Goal: Browse casually

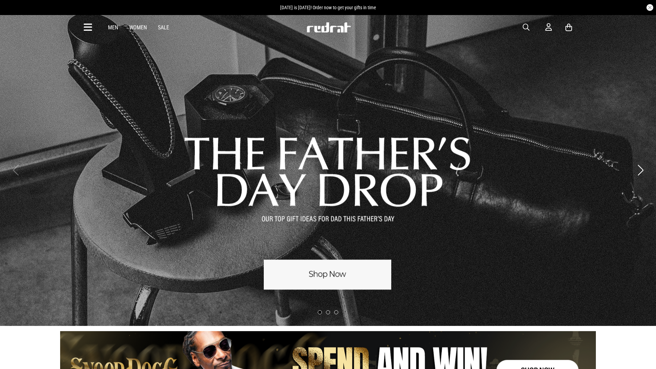
click at [0, 0] on article "[DATE] is [DATE]! Order now to get your gifts in time" at bounding box center [328, 7] width 656 height 15
